Goal: Book appointment/travel/reservation

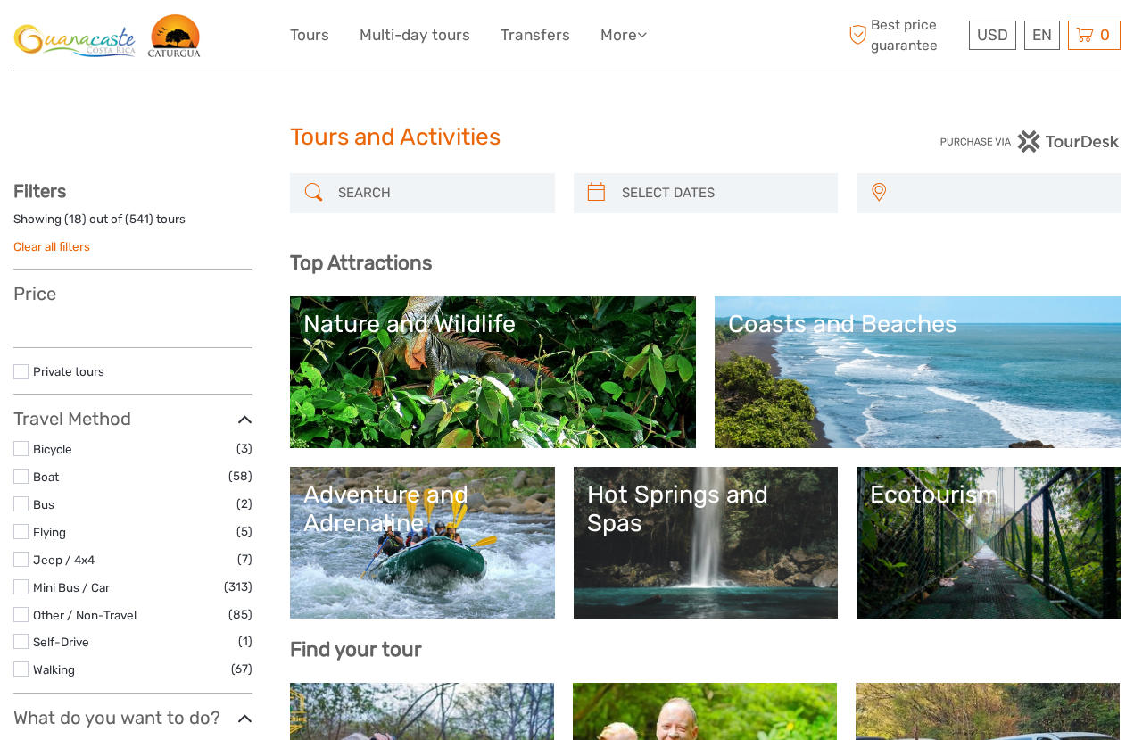
select select
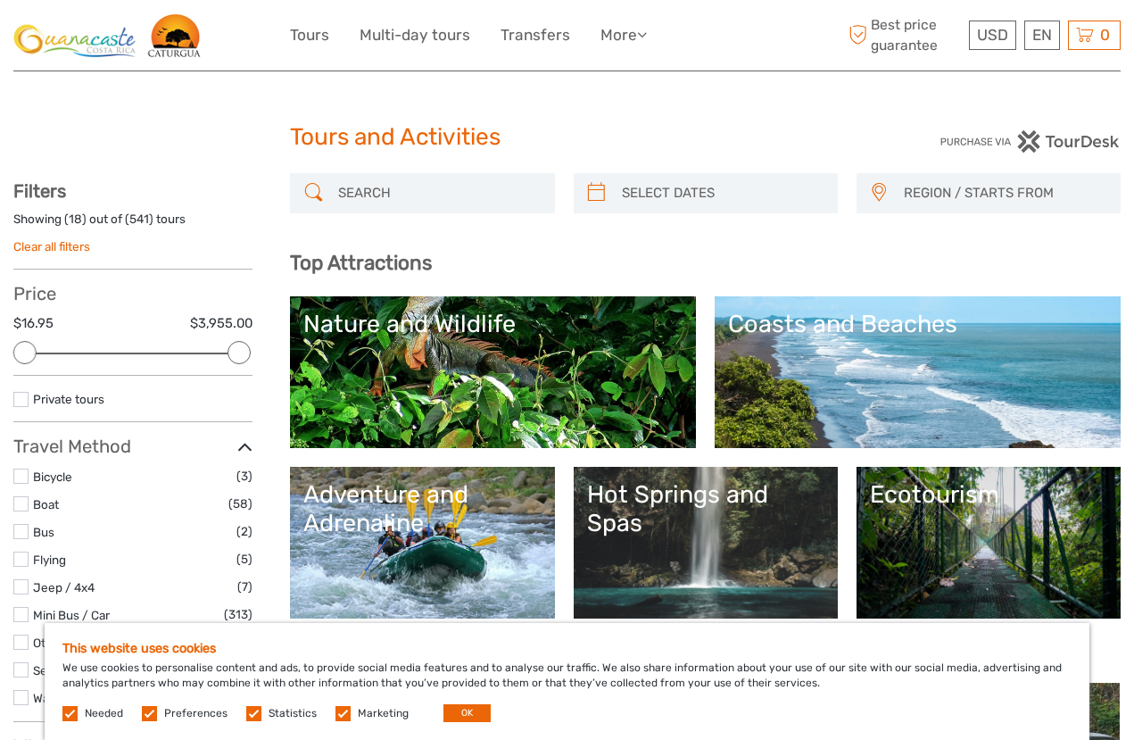
click at [171, 59] on div "USD USD € £ EN English Español Deutsch Tours Multi-day tours Transfers More Tra…" at bounding box center [566, 35] width 1107 height 70
click at [189, 27] on img at bounding box center [107, 35] width 188 height 44
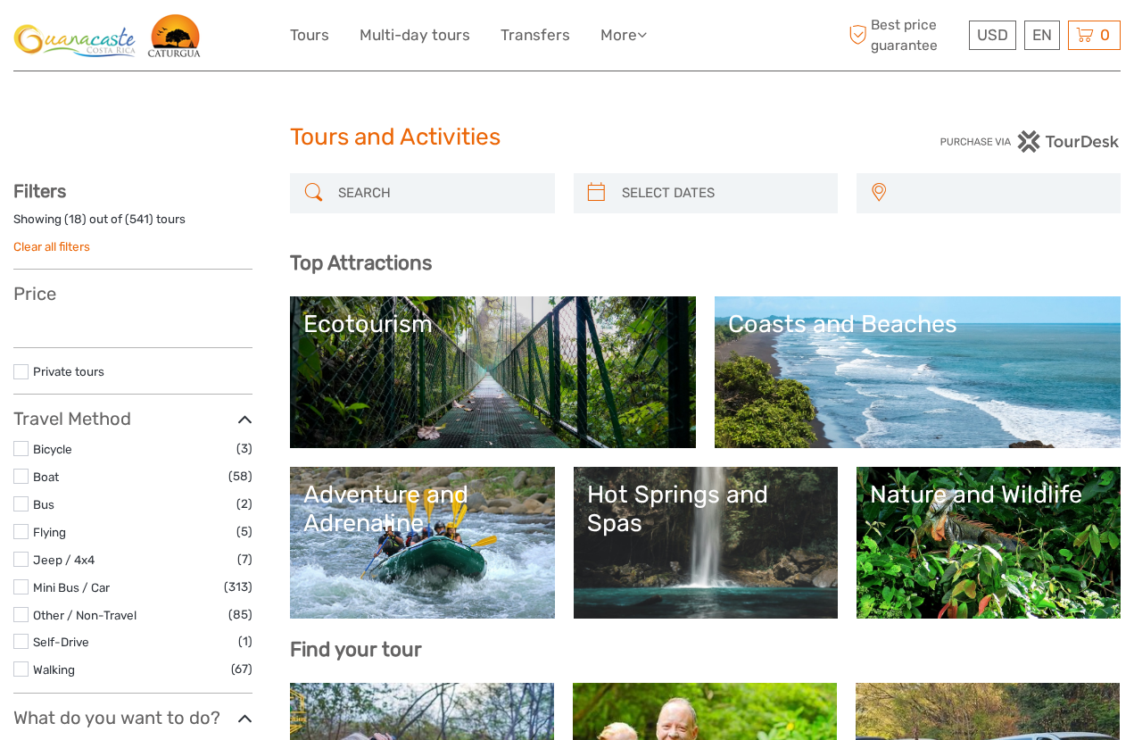
select select
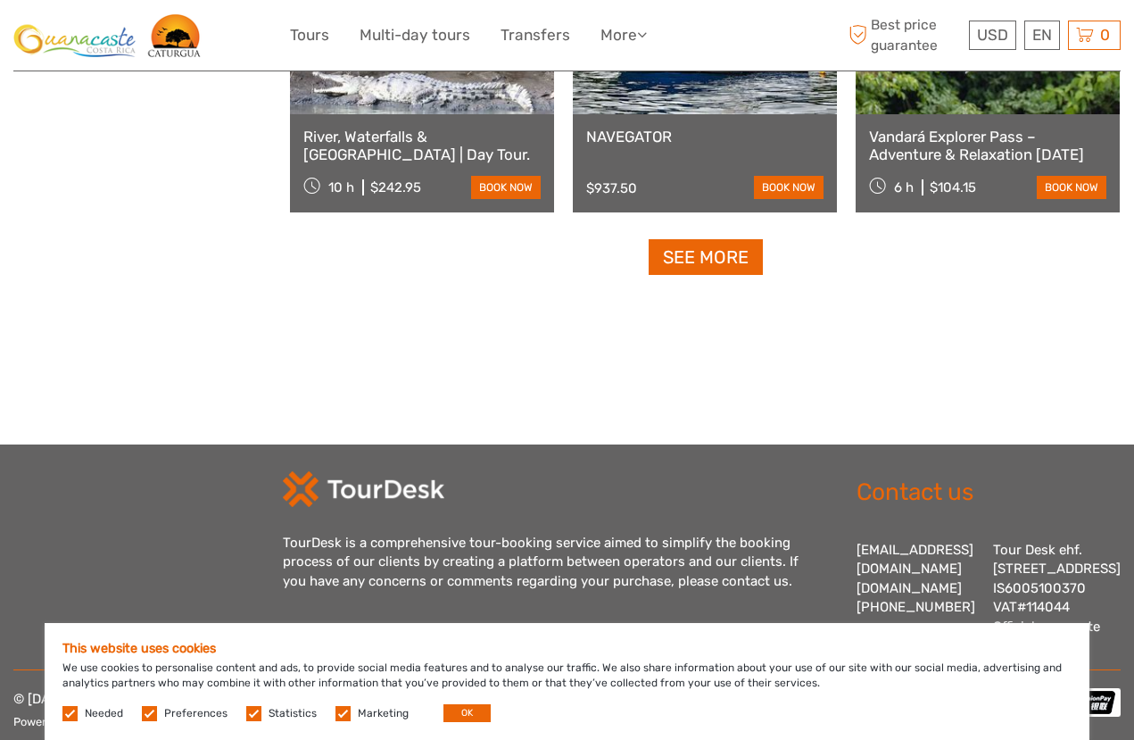
scroll to position [2405, 0]
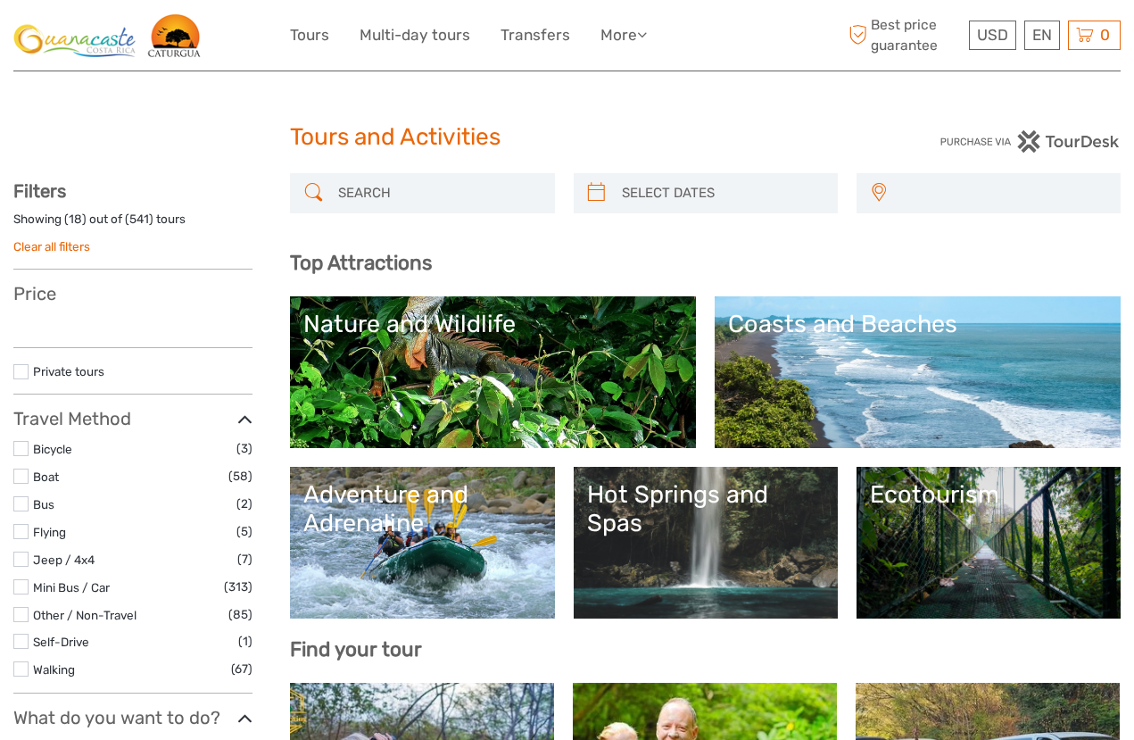
select select
